Goal: Communication & Community: Answer question/provide support

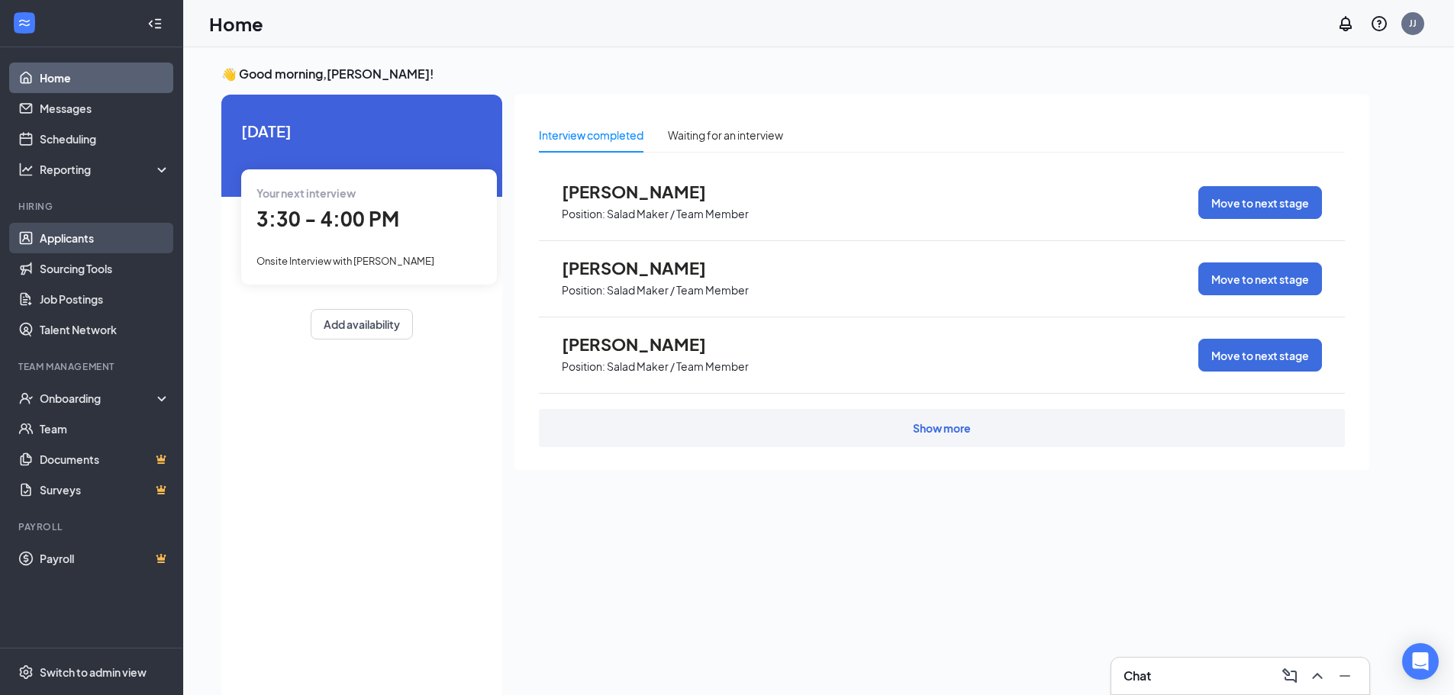
click at [56, 234] on link "Applicants" at bounding box center [105, 238] width 131 height 31
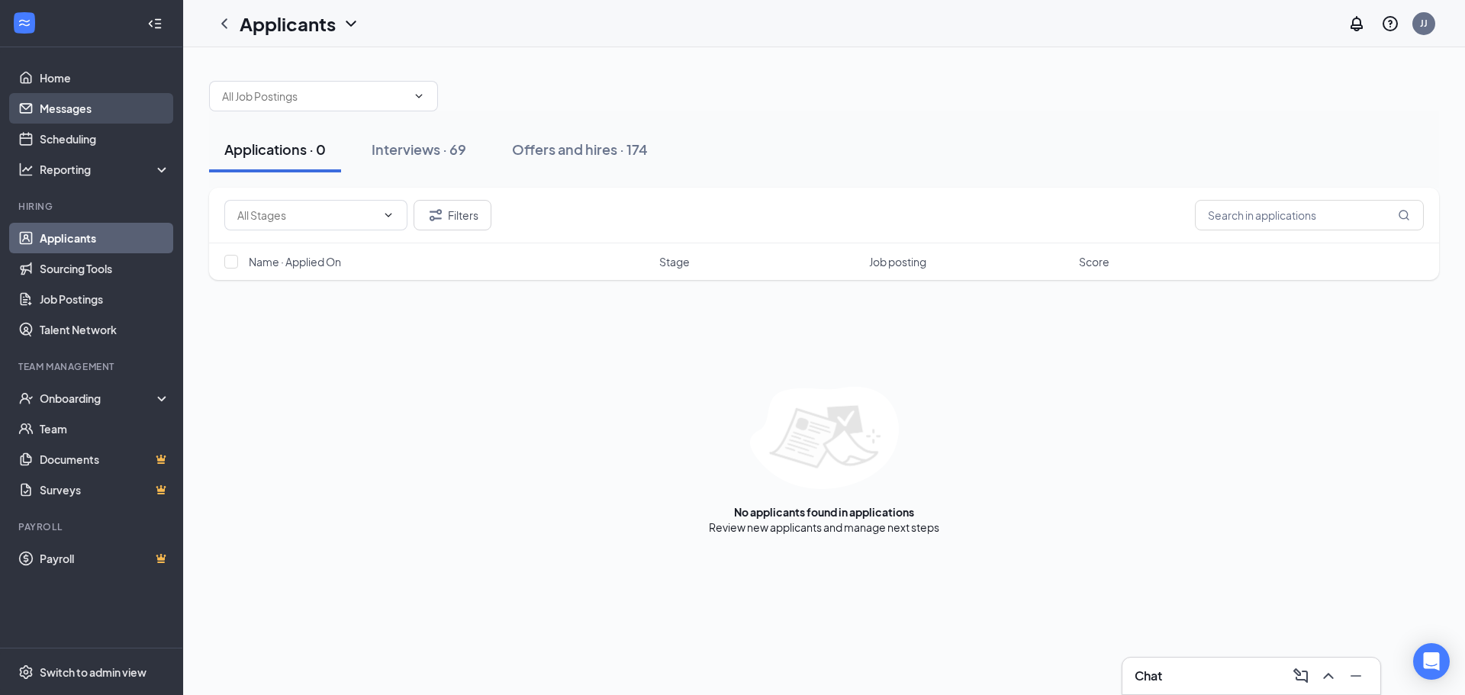
click at [109, 95] on link "Messages" at bounding box center [105, 108] width 131 height 31
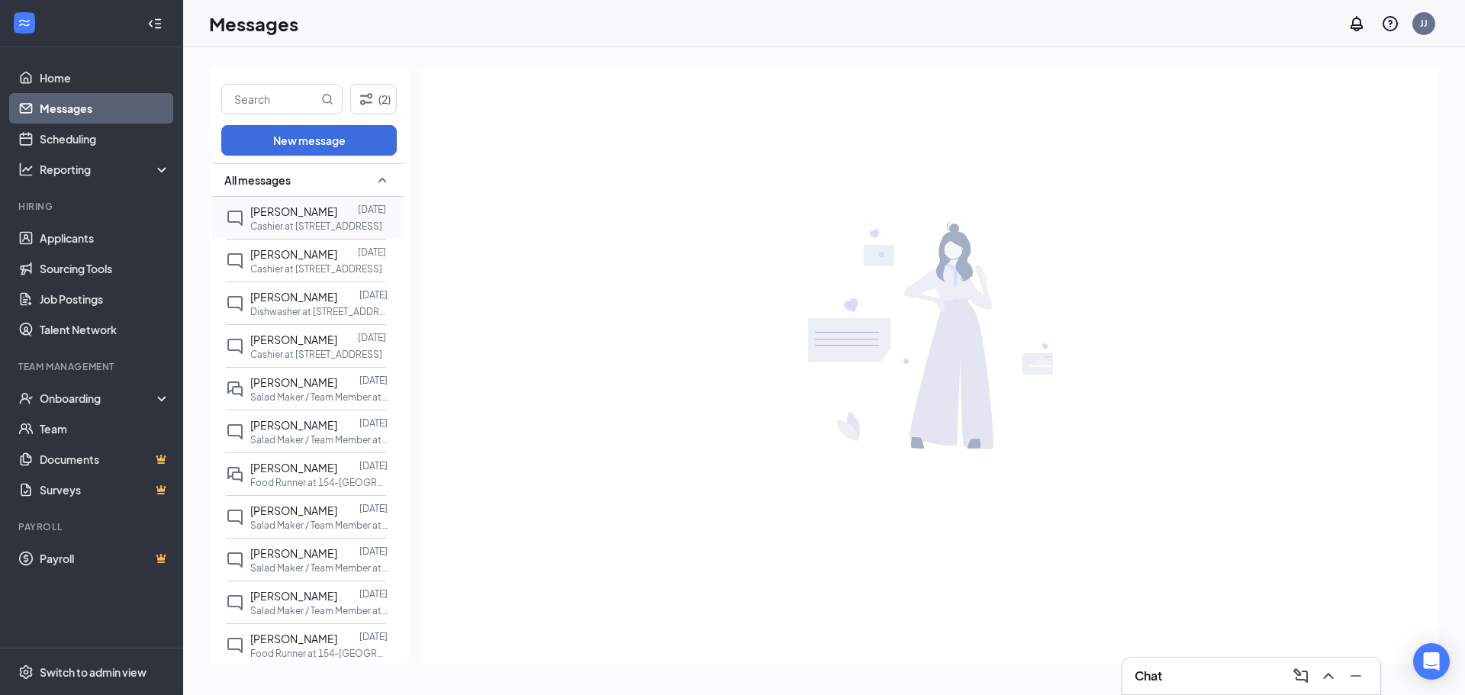
click at [288, 216] on span "[PERSON_NAME]" at bounding box center [293, 212] width 87 height 14
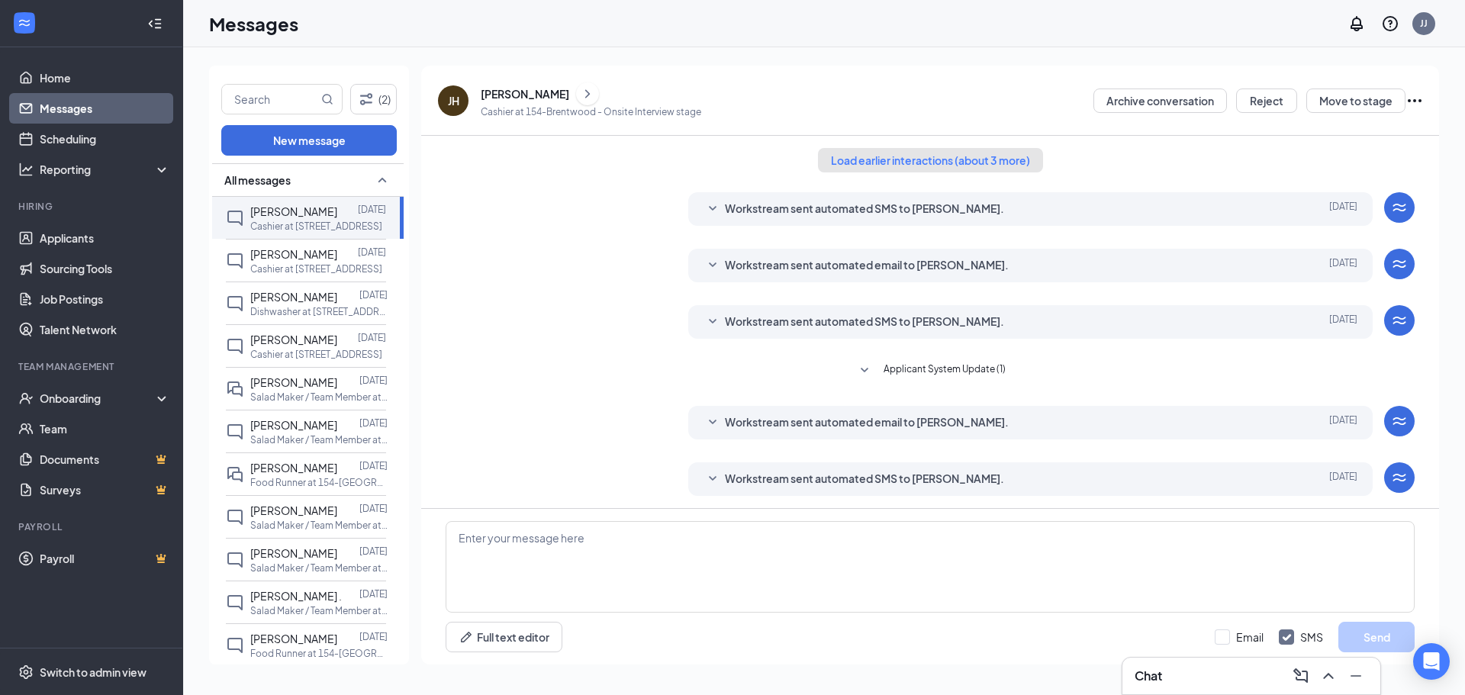
click at [1008, 161] on button "Load earlier interactions (about 3 more)" at bounding box center [930, 160] width 225 height 24
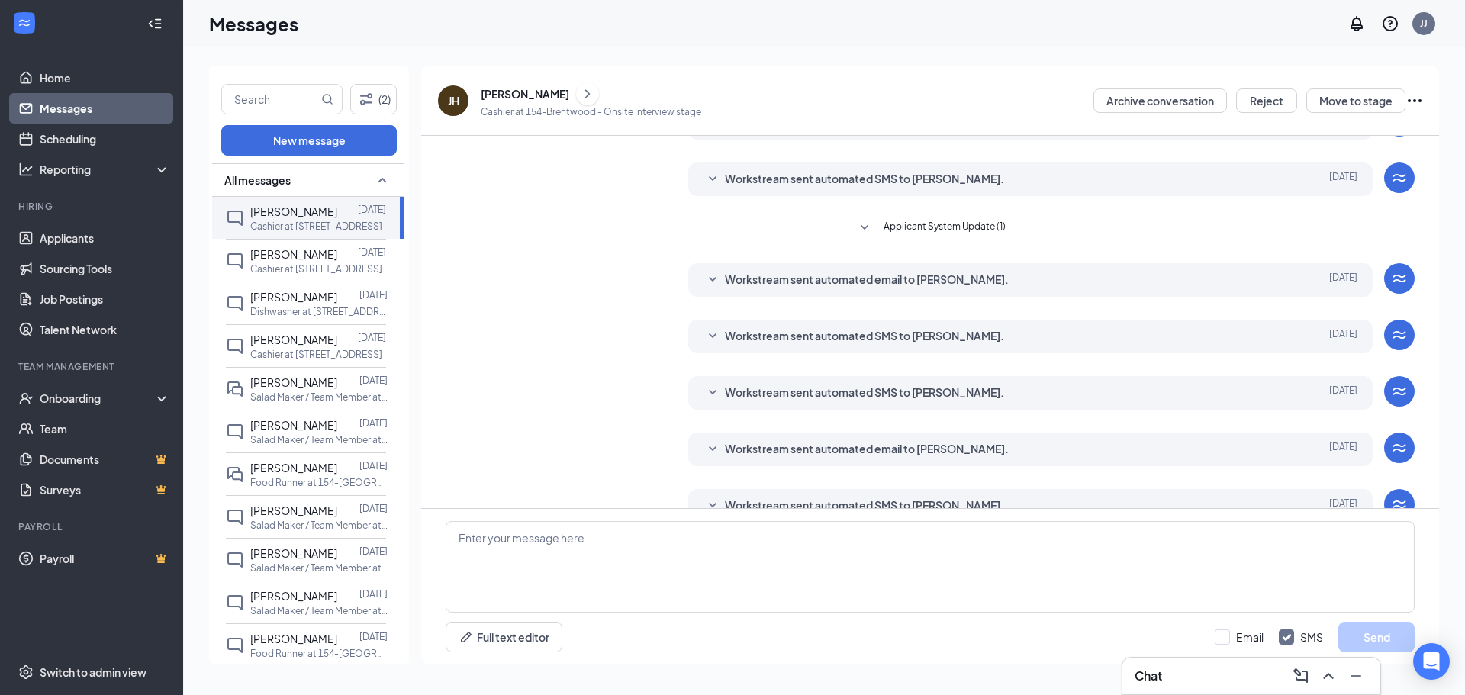
scroll to position [281, 0]
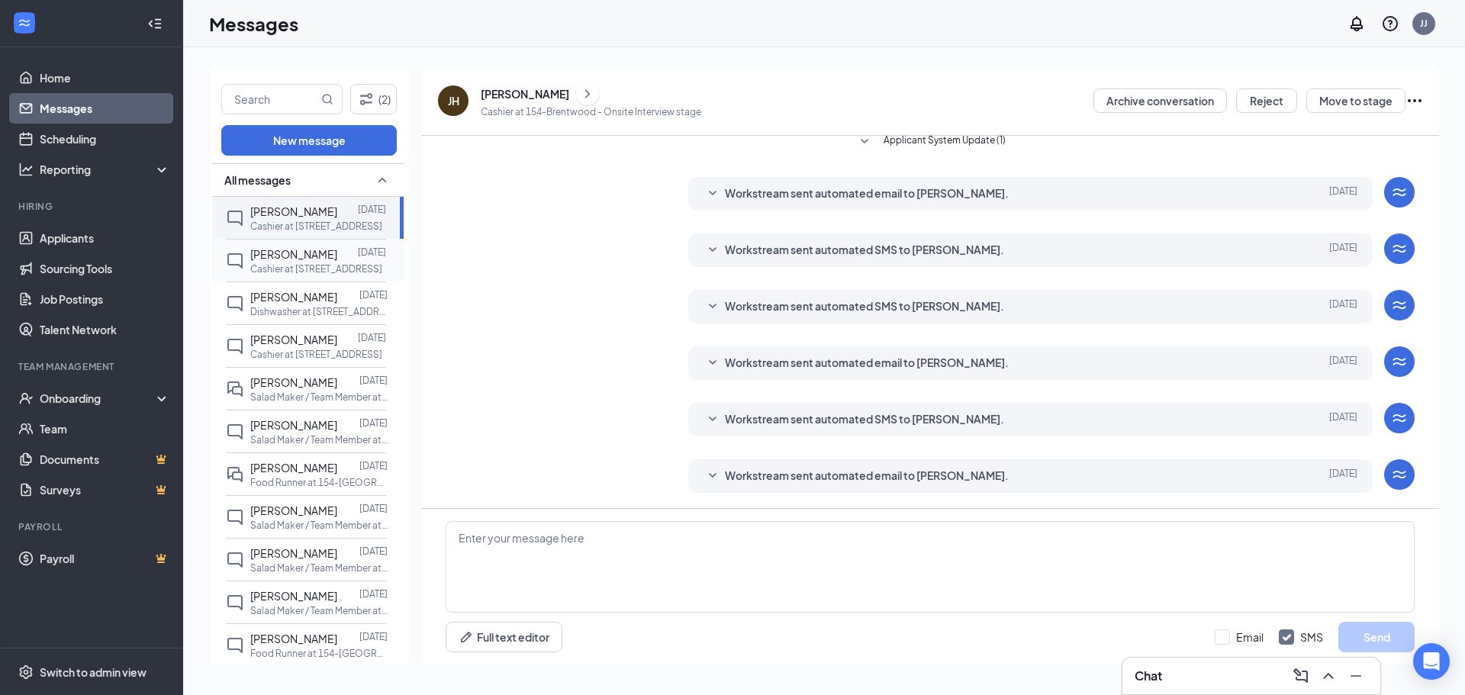
click at [276, 252] on span "[PERSON_NAME]" at bounding box center [293, 254] width 87 height 14
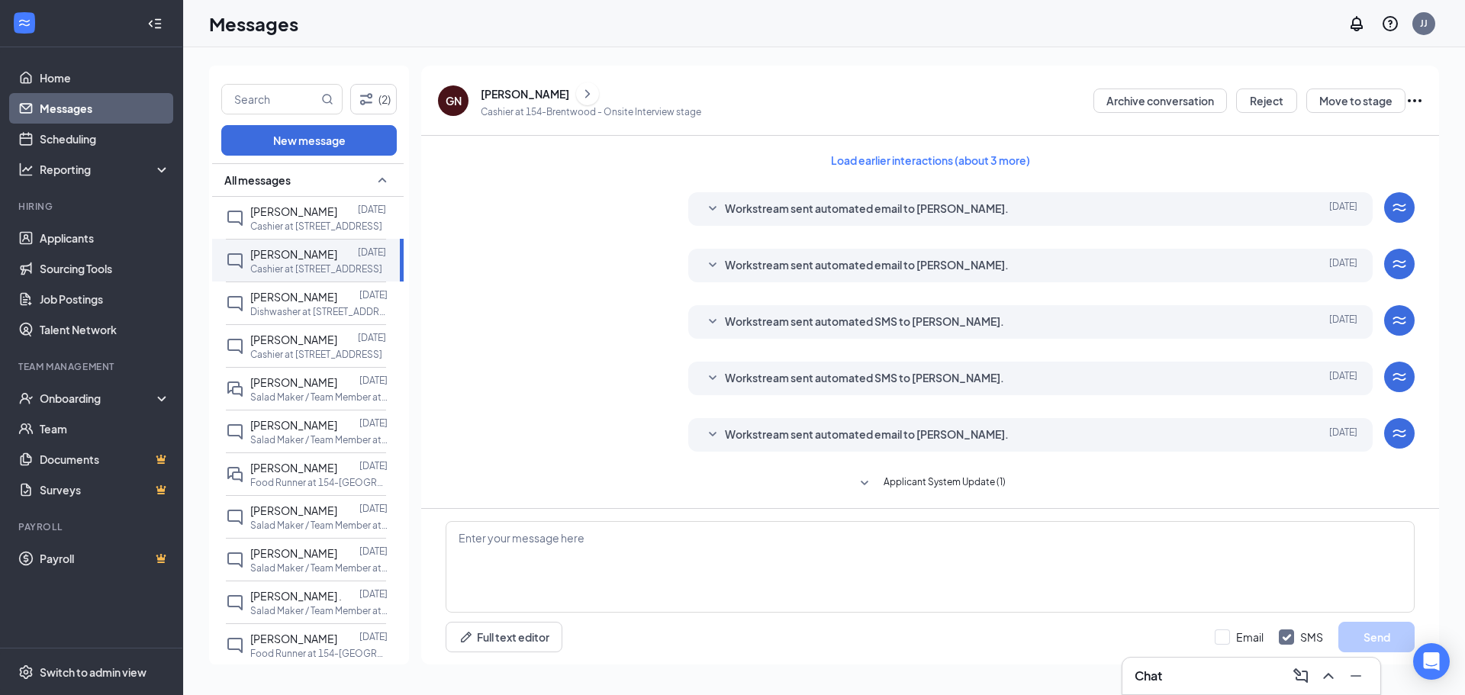
click at [972, 147] on div "Load earlier interactions (about 3 more) Workstream sent automated email to [PE…" at bounding box center [930, 436] width 969 height 601
click at [965, 166] on button "Load earlier interactions (about 3 more)" at bounding box center [930, 160] width 225 height 24
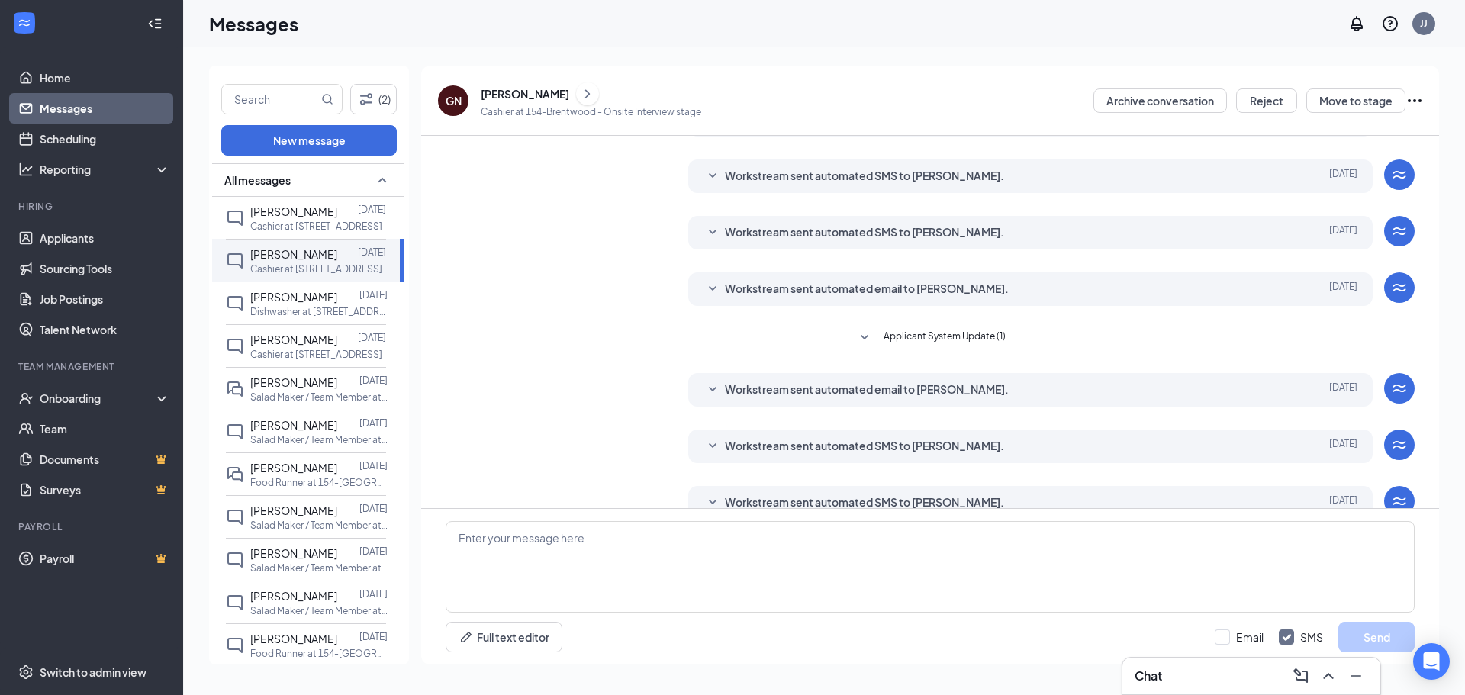
scroll to position [281, 0]
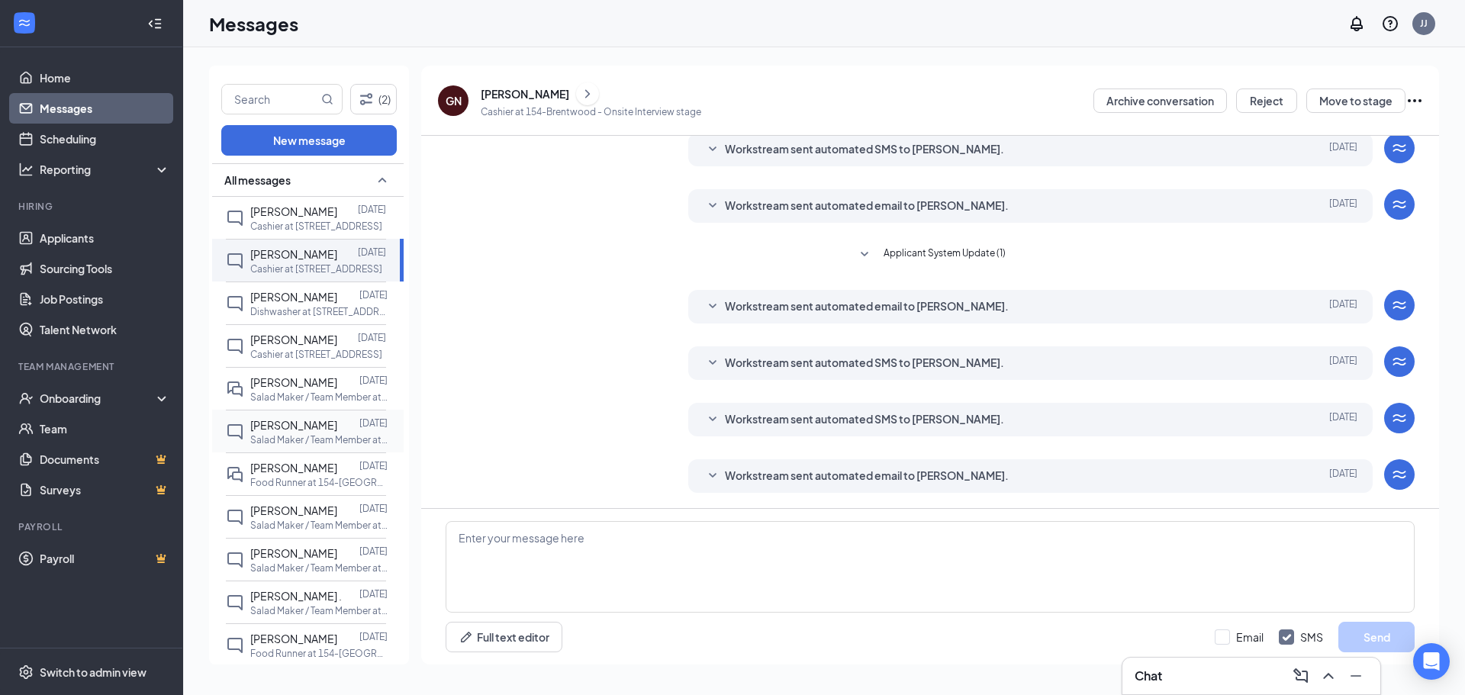
click at [282, 419] on span "[PERSON_NAME]" at bounding box center [293, 425] width 87 height 14
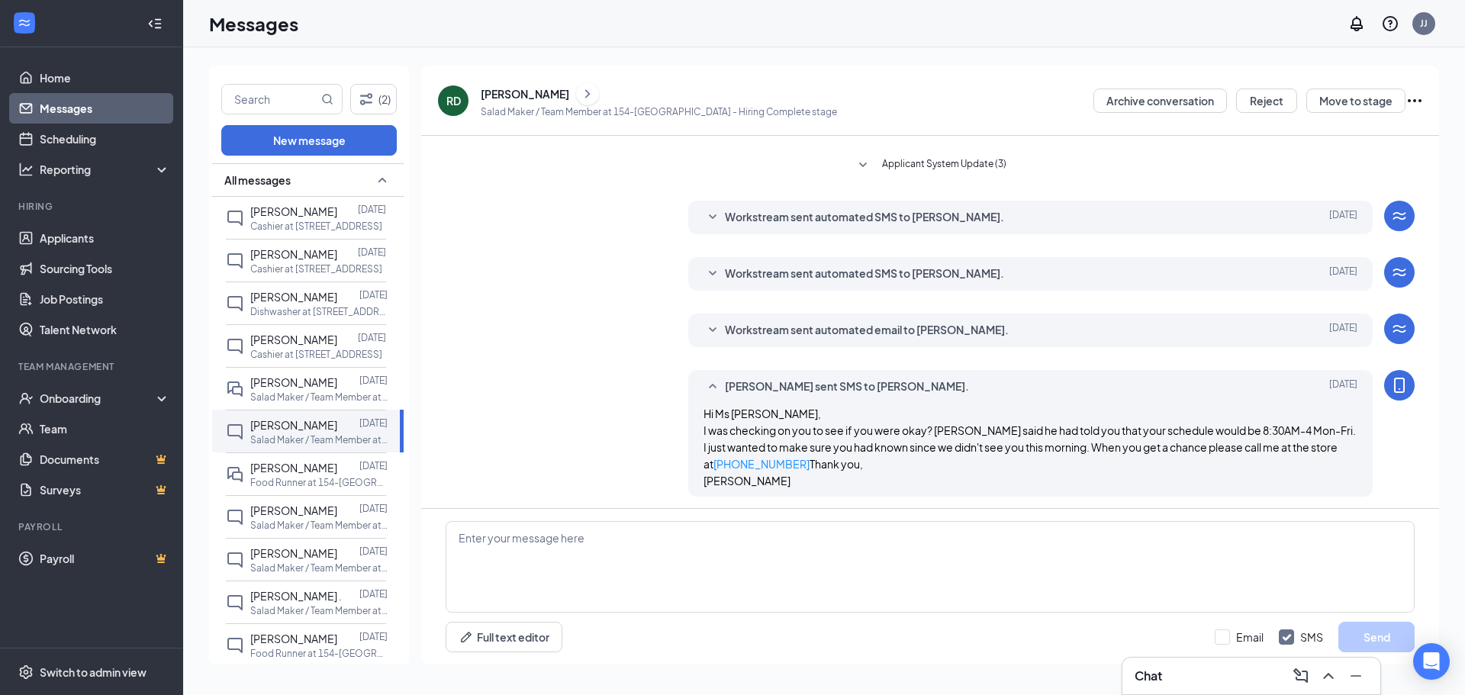
scroll to position [243, 0]
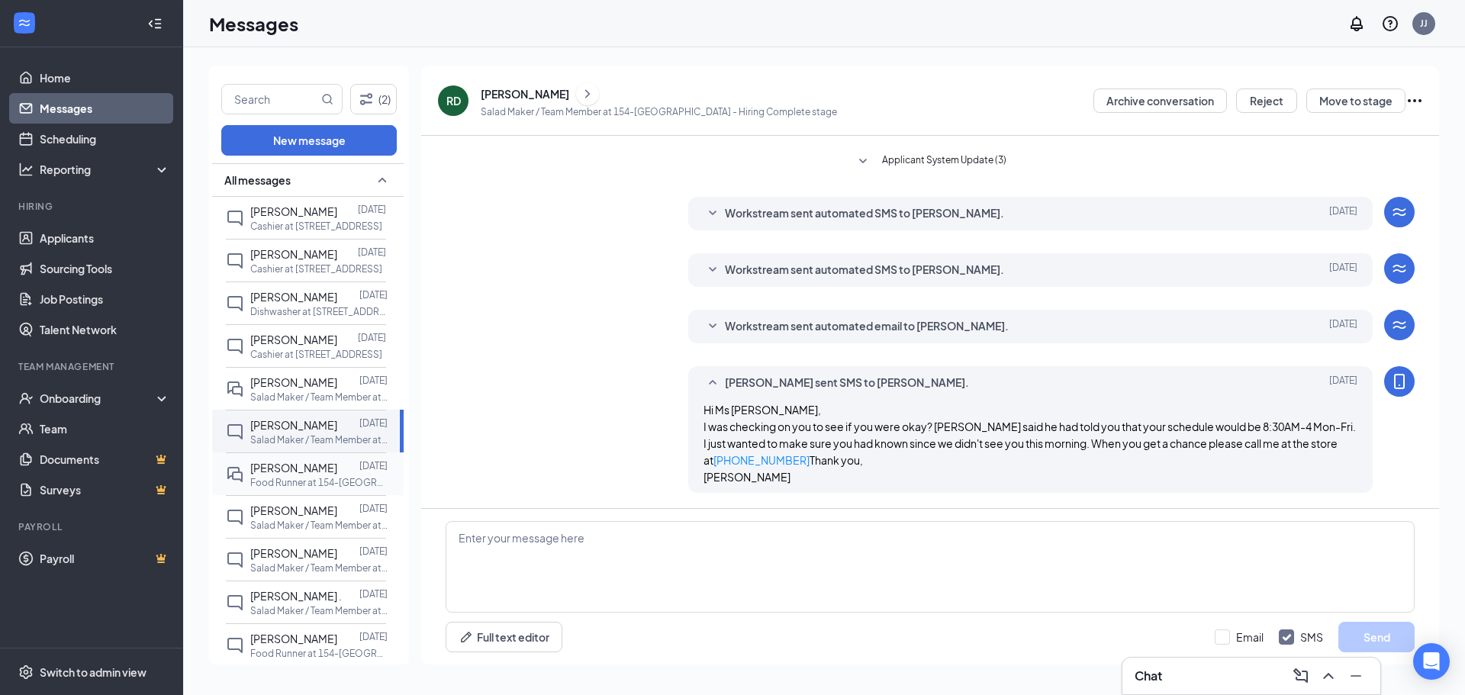
click at [337, 472] on div at bounding box center [348, 467] width 22 height 17
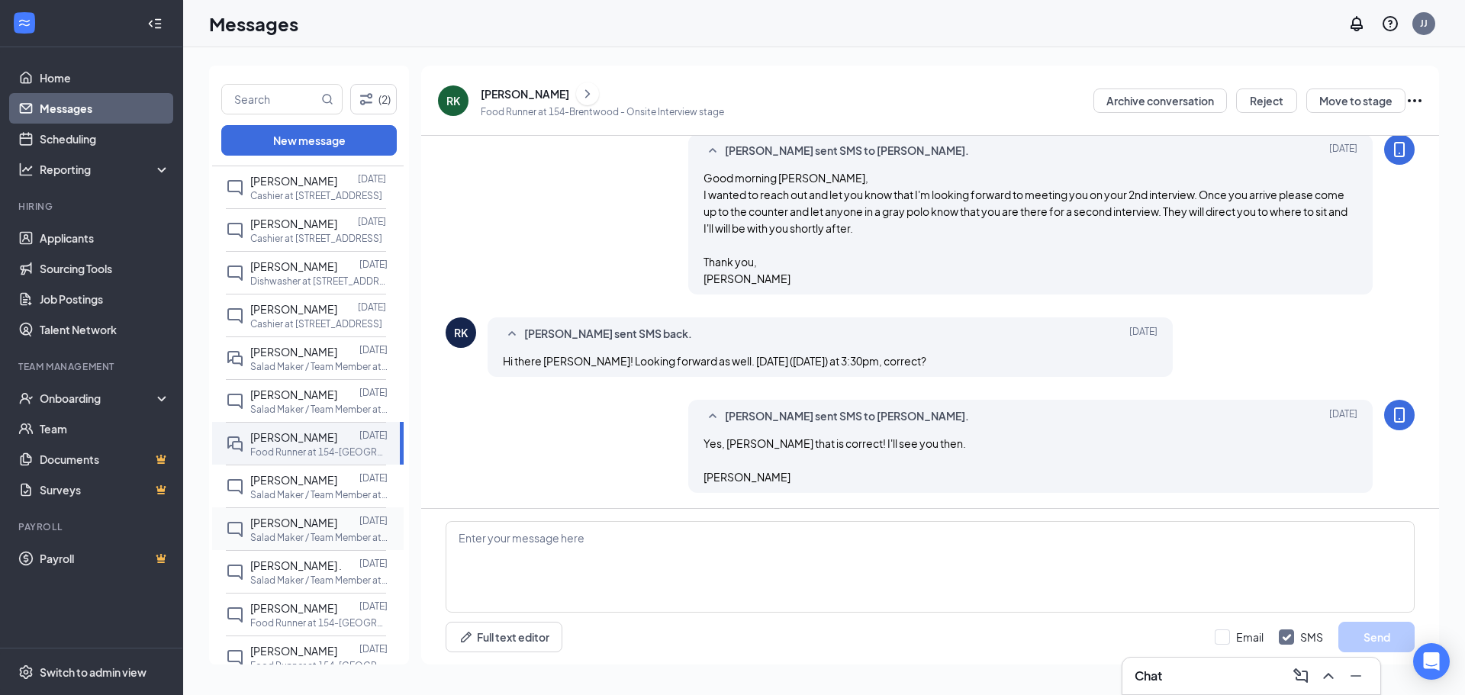
scroll to position [148, 0]
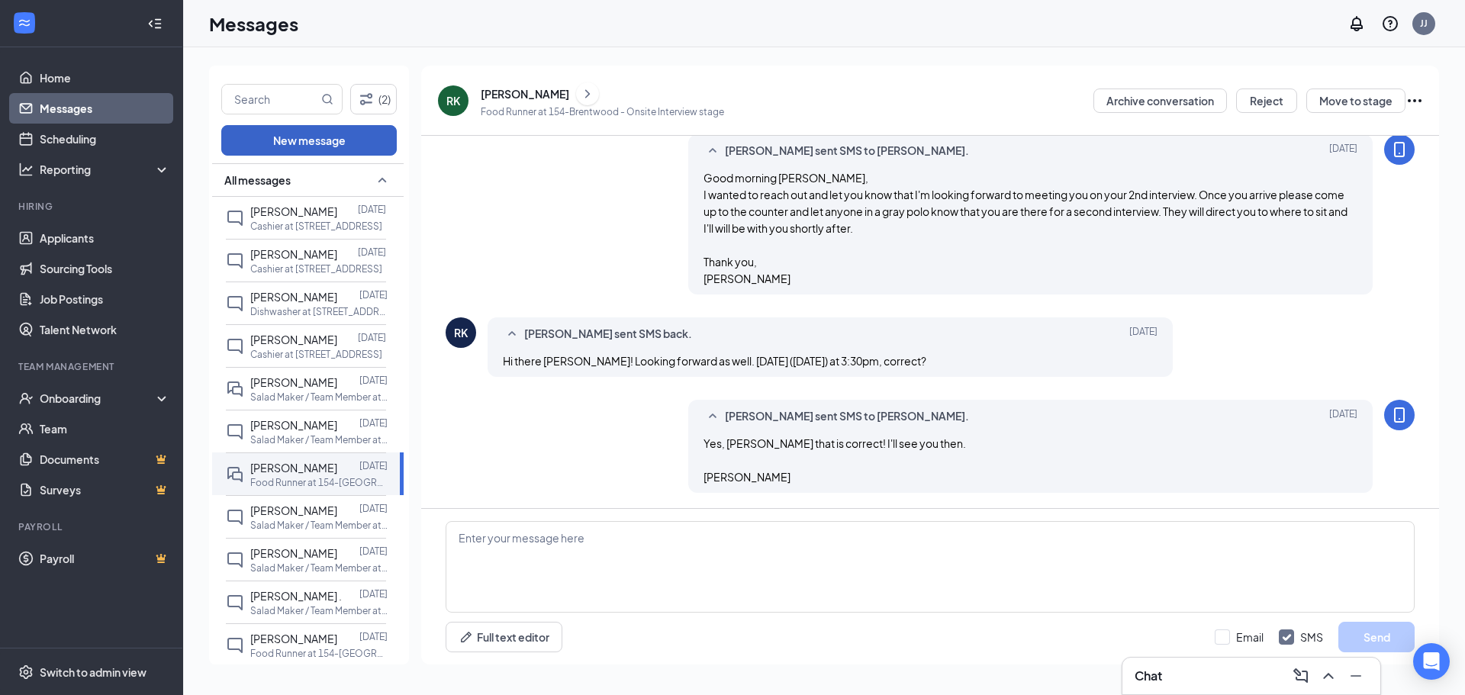
click at [360, 148] on button "New message" at bounding box center [309, 140] width 176 height 31
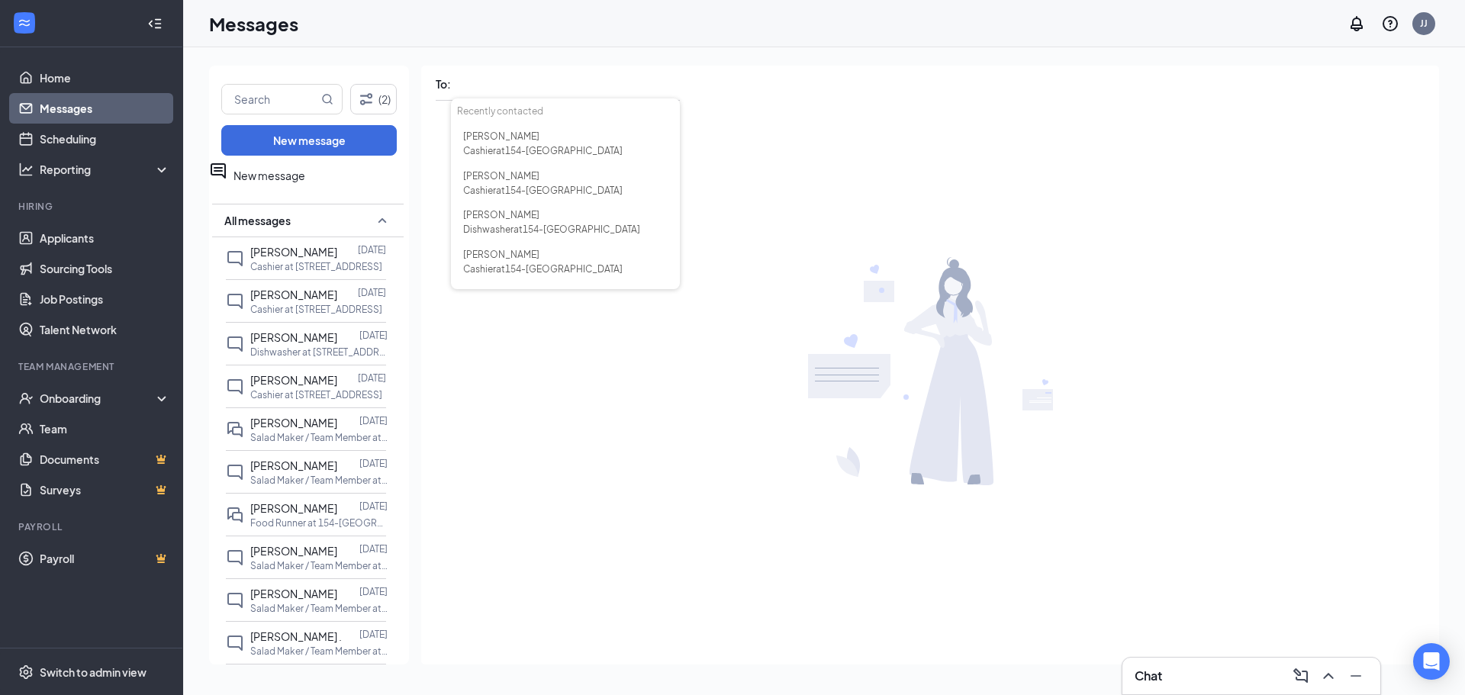
click at [700, 388] on div at bounding box center [930, 372] width 1018 height 540
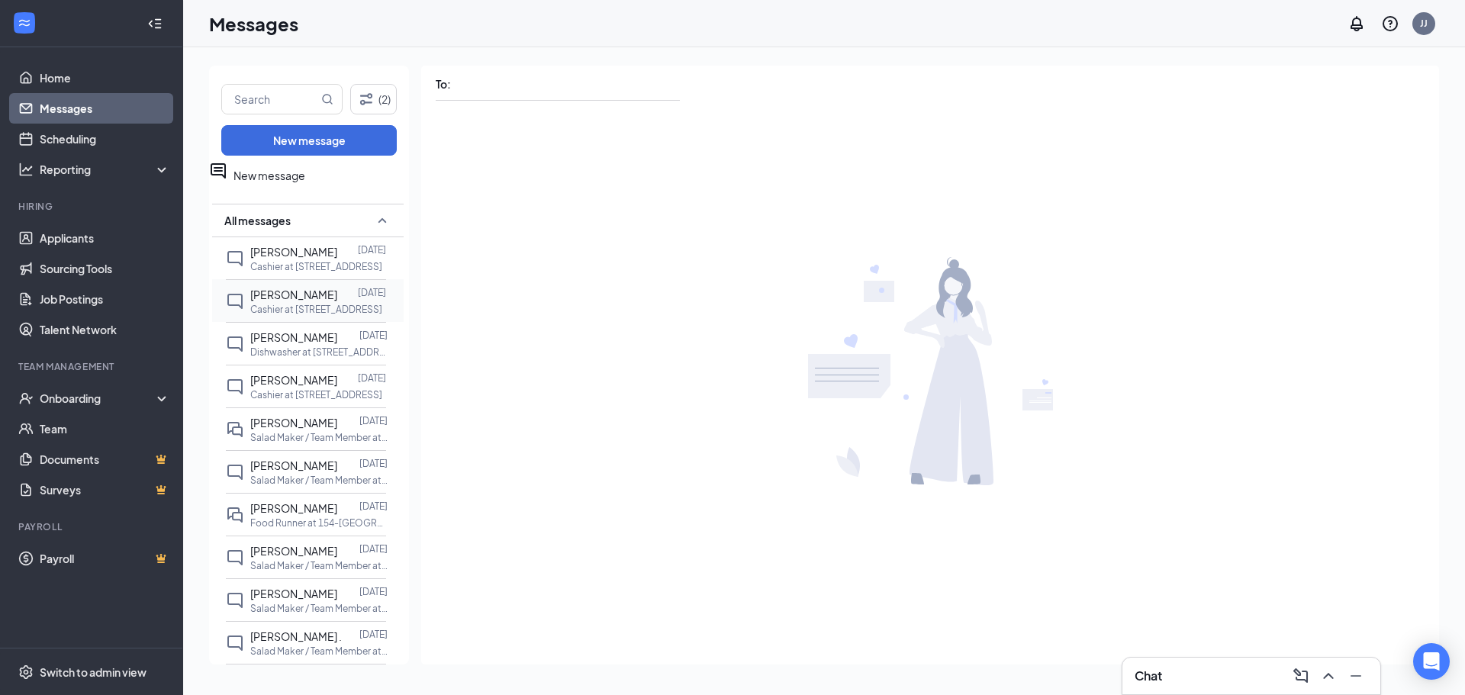
click at [313, 305] on p "Cashier at [STREET_ADDRESS]" at bounding box center [316, 309] width 132 height 13
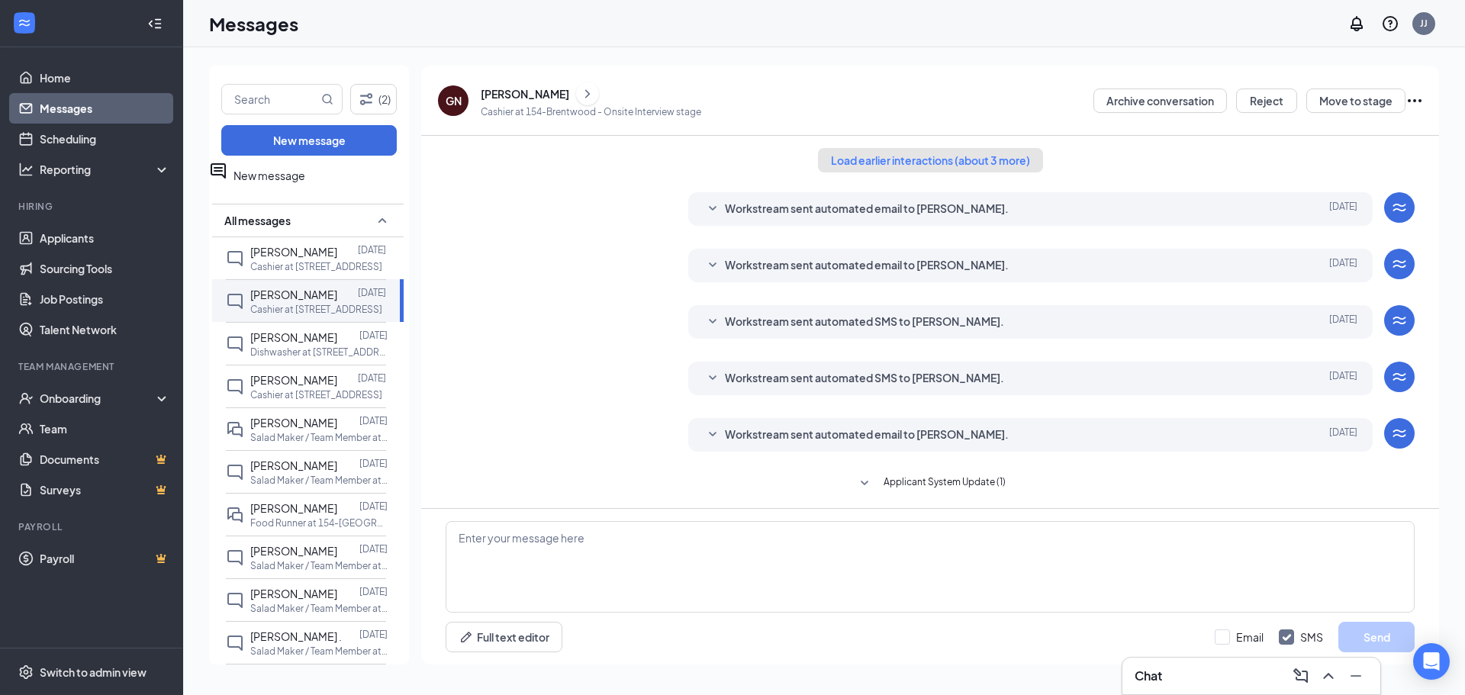
click at [936, 152] on button "Load earlier interactions (about 3 more)" at bounding box center [930, 160] width 225 height 24
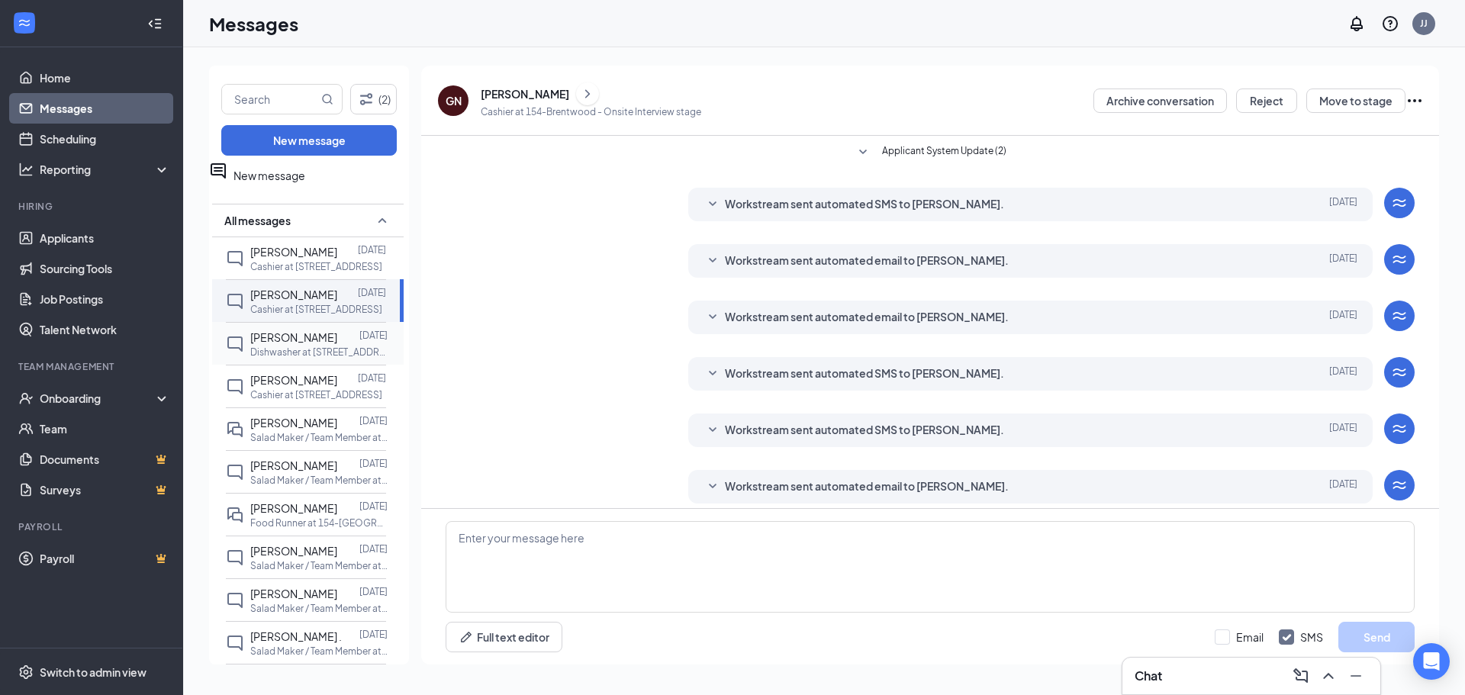
click at [291, 342] on span "[PERSON_NAME]" at bounding box center [293, 337] width 87 height 14
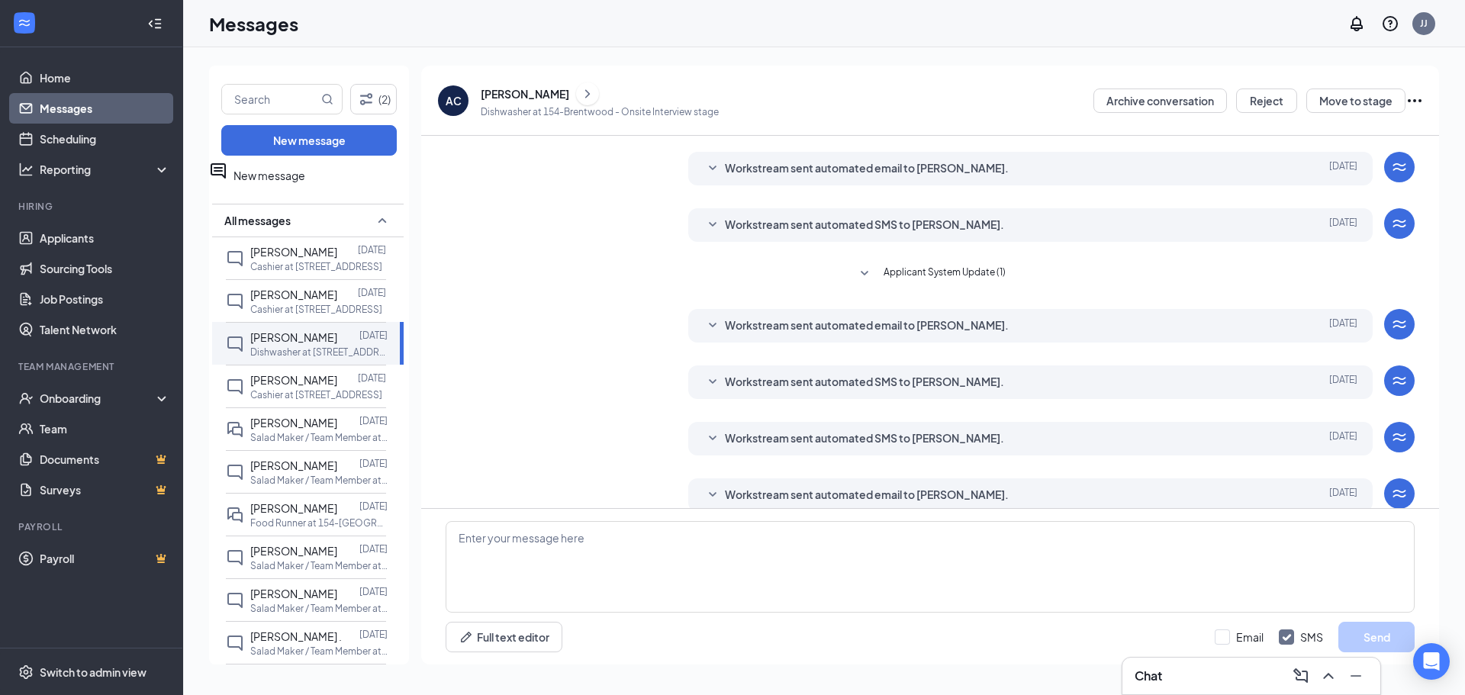
scroll to position [55, 0]
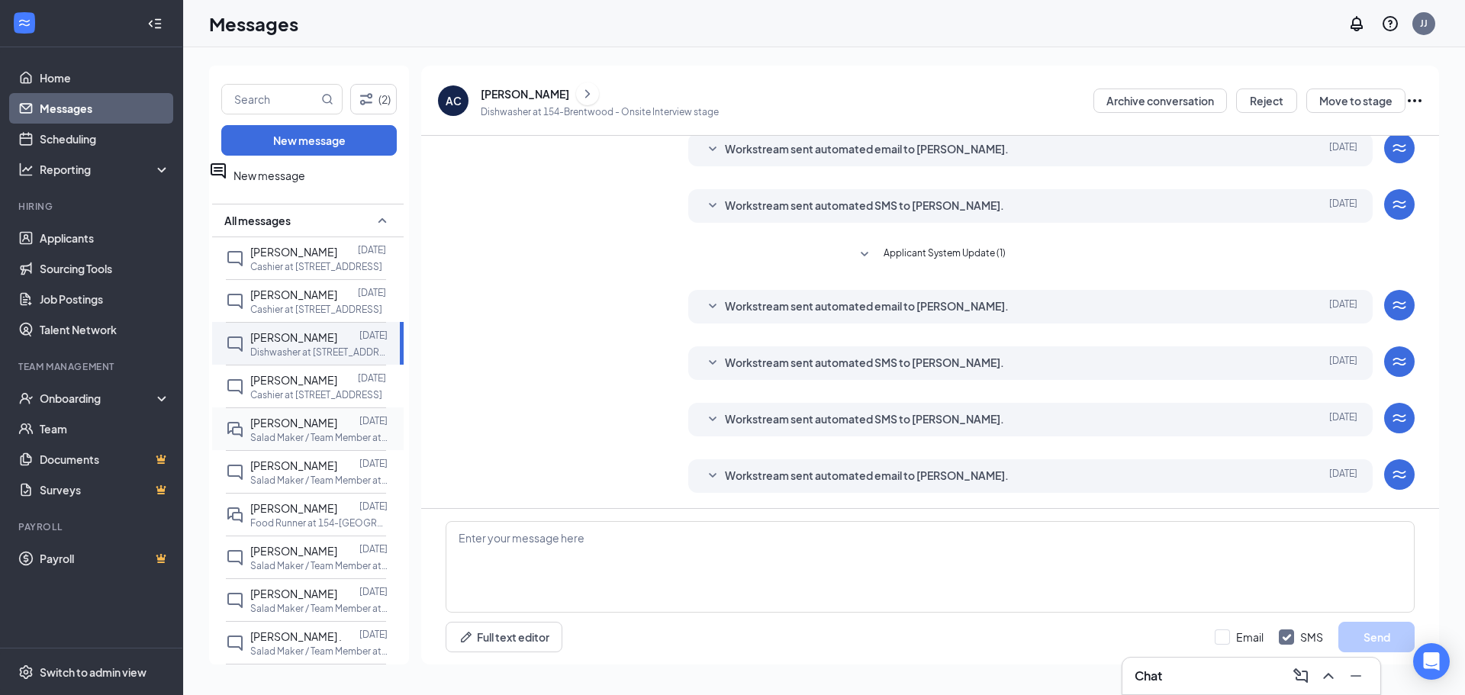
click at [314, 423] on span "[PERSON_NAME]" at bounding box center [293, 423] width 87 height 14
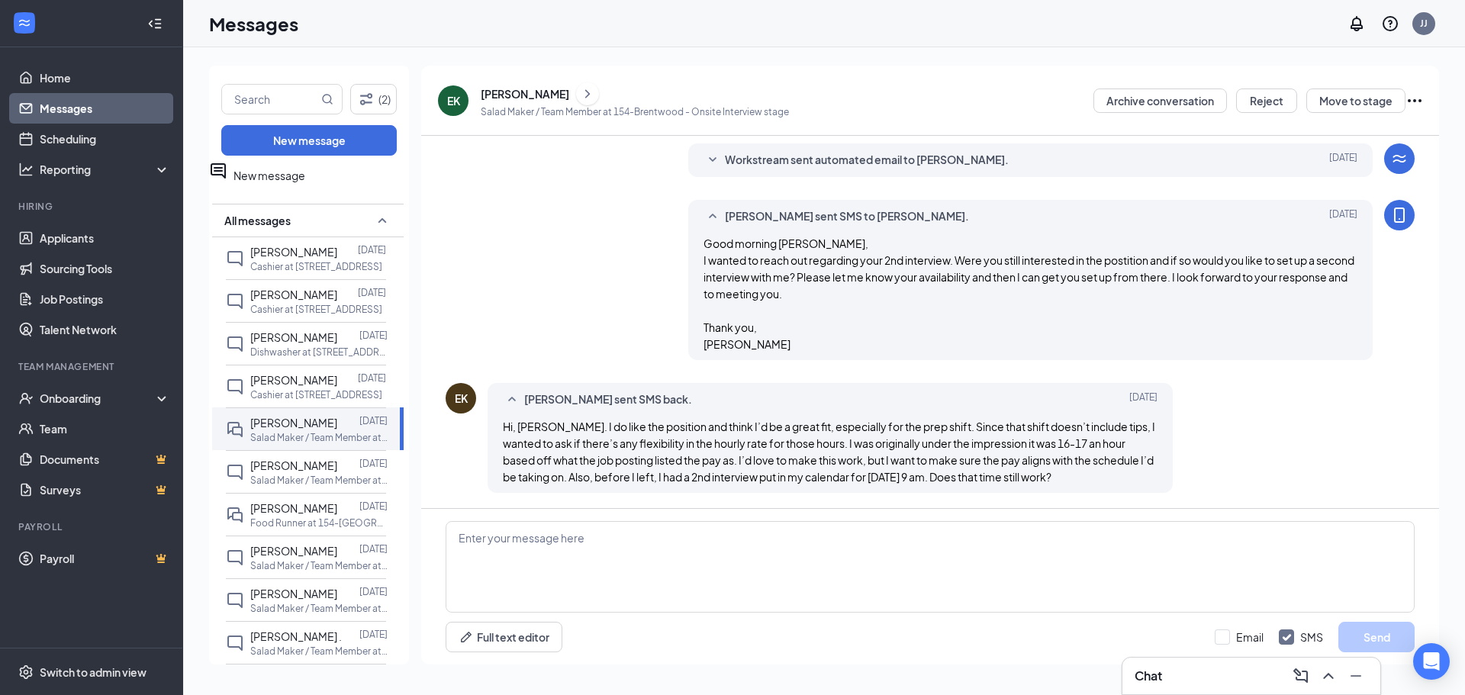
scroll to position [449, 0]
click at [895, 563] on textarea at bounding box center [930, 567] width 969 height 92
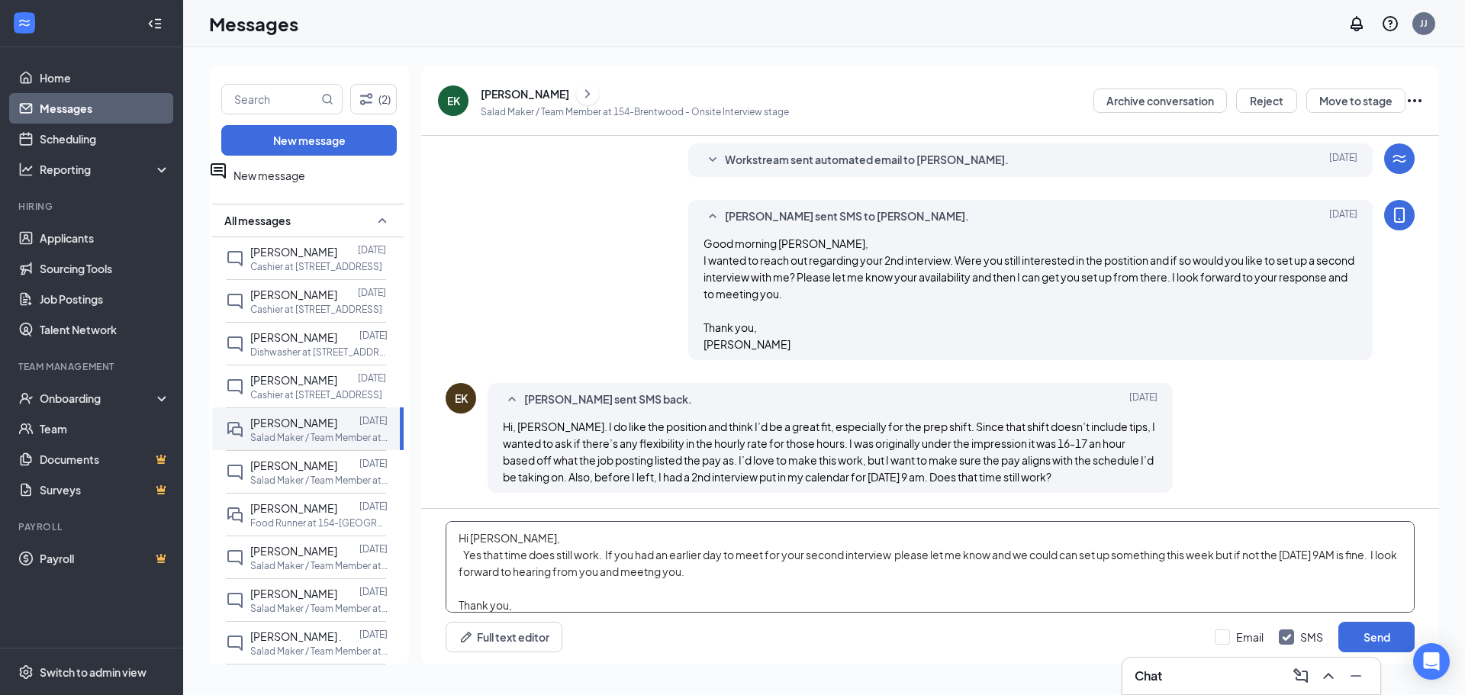
scroll to position [17, 0]
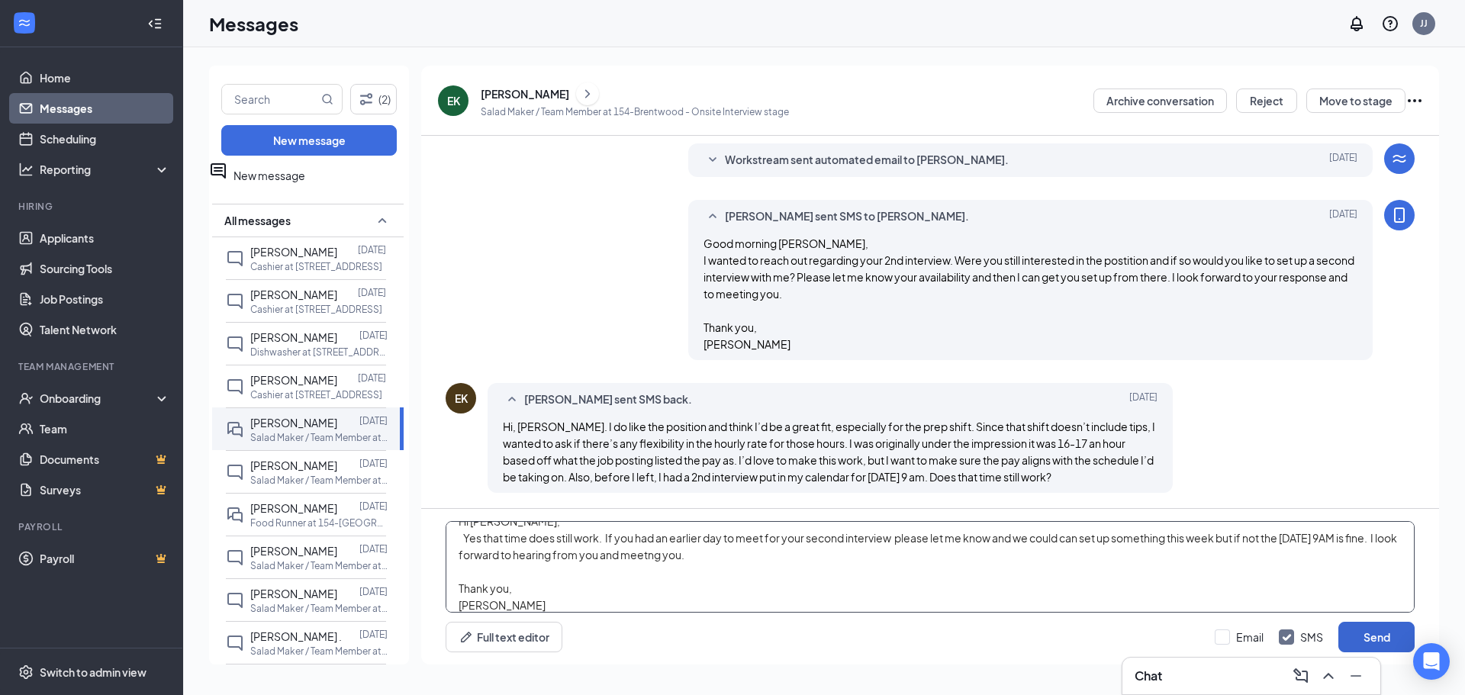
type textarea "Hi [PERSON_NAME], Yes that time does still work. If you had an earlier day to m…"
click at [1374, 627] on button "Send" at bounding box center [1377, 637] width 76 height 31
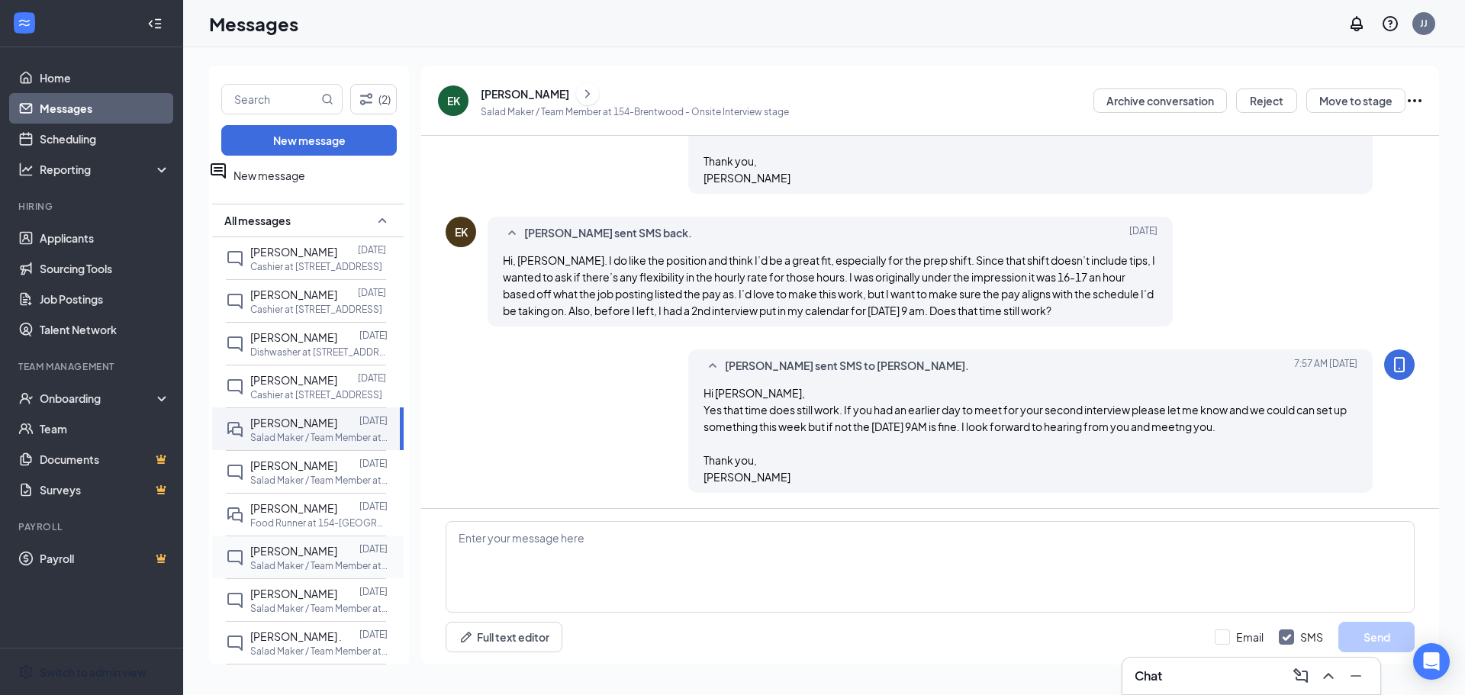
scroll to position [615, 0]
